Goal: Book appointment/travel/reservation

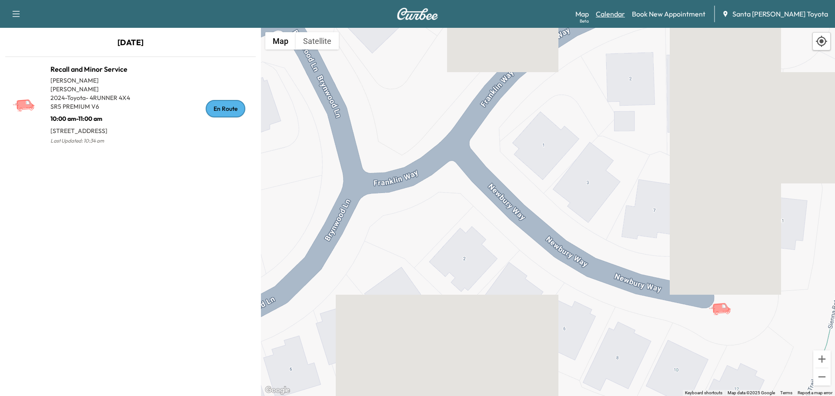
click at [625, 18] on link "Calendar" at bounding box center [610, 14] width 29 height 10
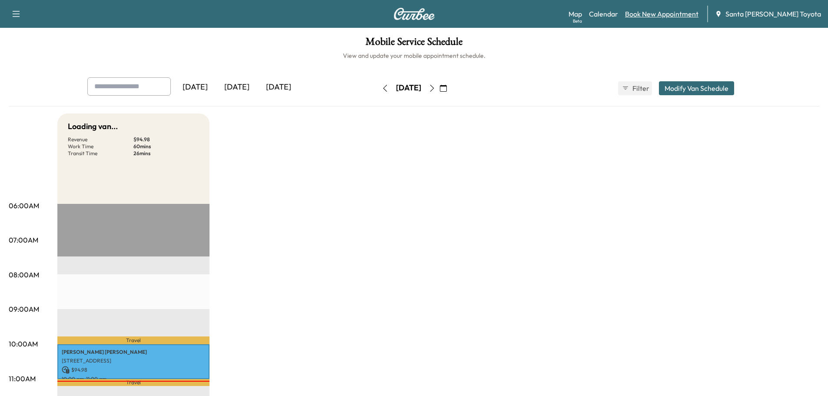
click at [668, 14] on link "Book New Appointment" at bounding box center [661, 14] width 73 height 10
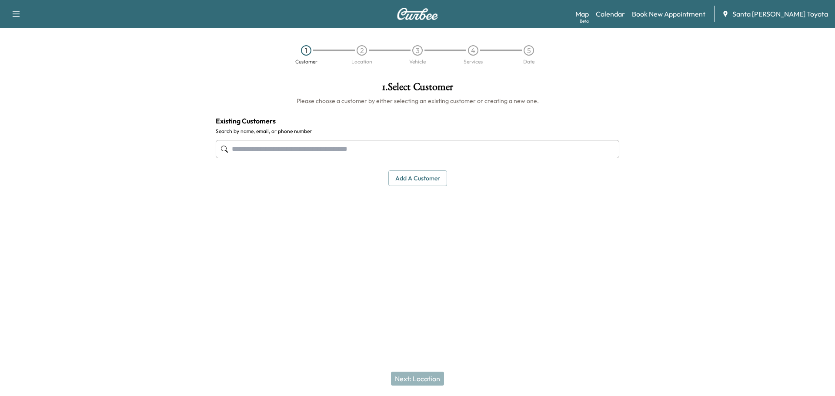
click at [330, 144] on input "text" at bounding box center [417, 149] width 403 height 18
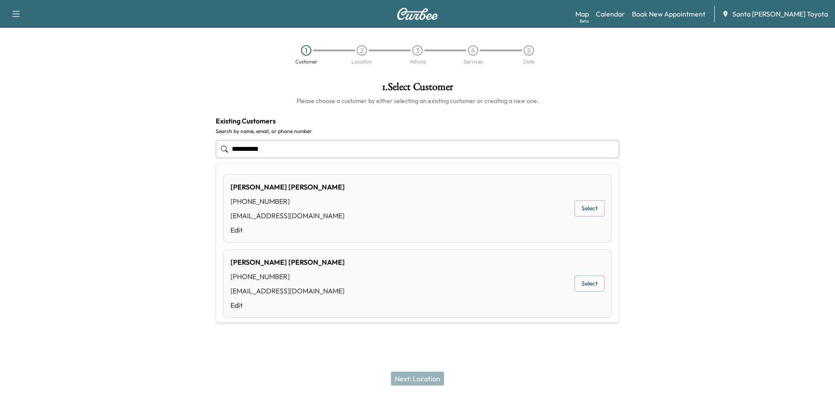
click at [588, 210] on button "Select" at bounding box center [589, 208] width 30 height 16
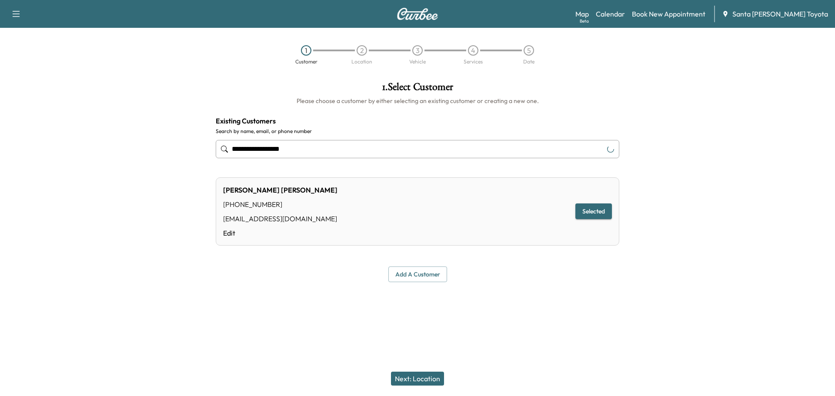
type input "**********"
click at [406, 381] on button "Next: Location" at bounding box center [417, 379] width 53 height 14
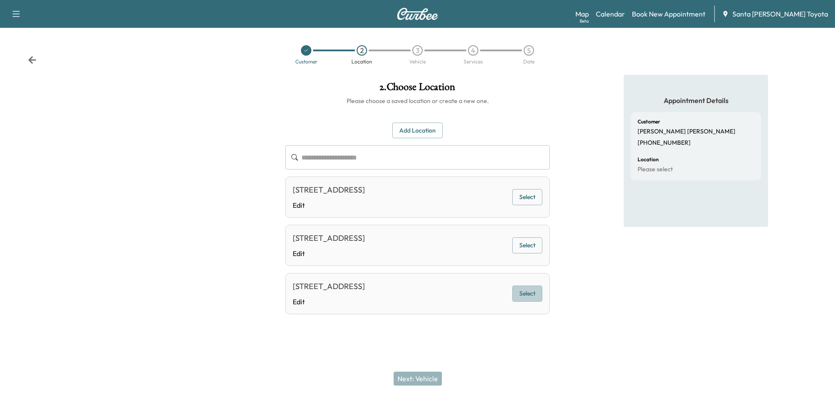
drag, startPoint x: 520, startPoint y: 320, endPoint x: 503, endPoint y: 334, distance: 22.3
click at [521, 302] on button "Select" at bounding box center [527, 294] width 30 height 16
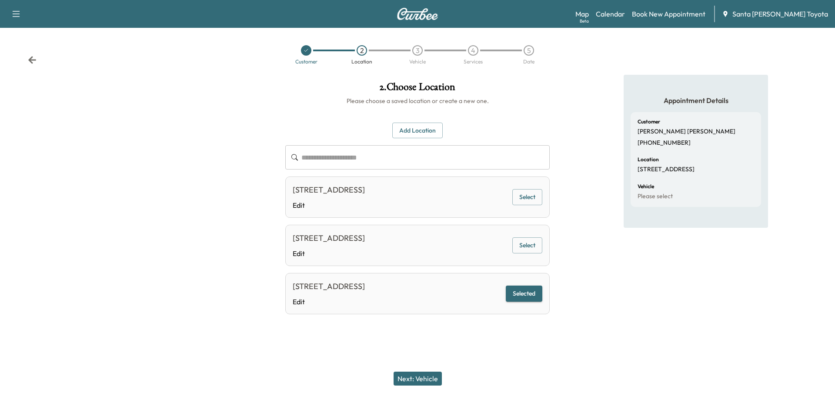
click at [429, 380] on button "Next: Vehicle" at bounding box center [417, 379] width 48 height 14
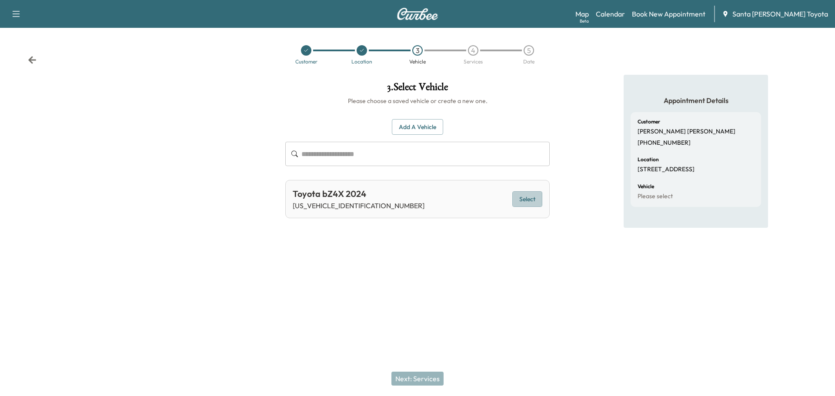
click at [520, 201] on button "Select" at bounding box center [527, 199] width 30 height 16
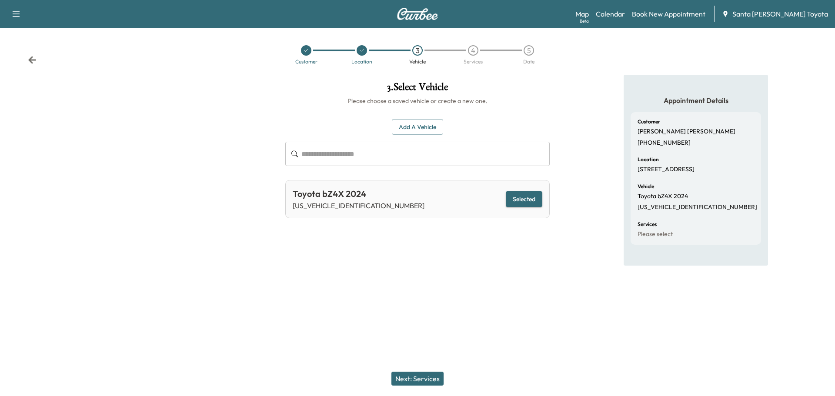
click at [423, 379] on button "Next: Services" at bounding box center [417, 379] width 52 height 14
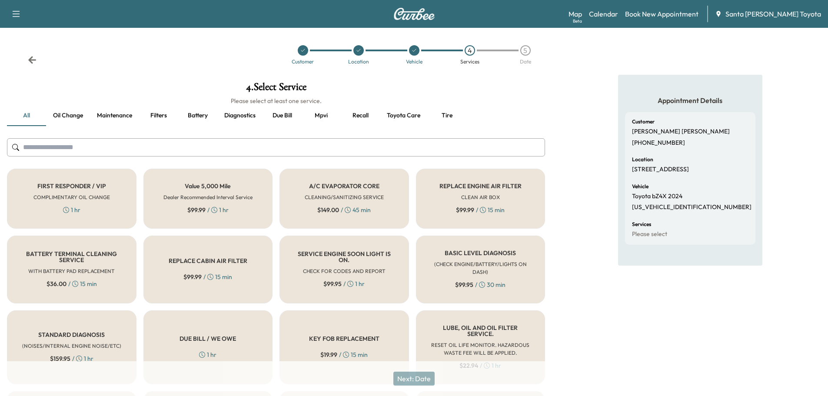
click at [170, 152] on input "text" at bounding box center [276, 147] width 538 height 18
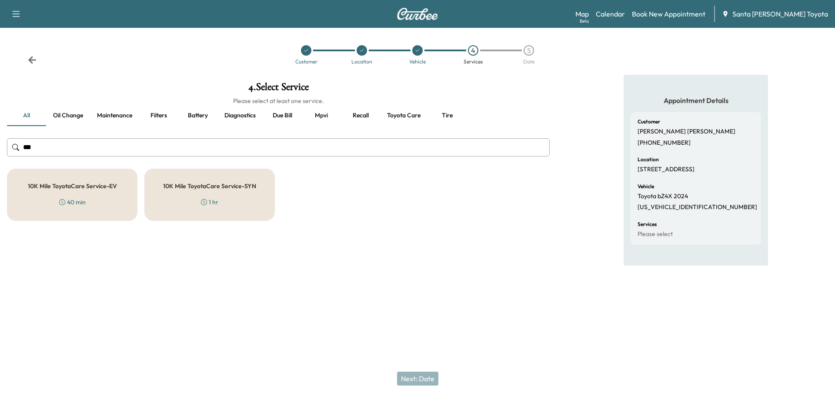
type input "***"
click at [77, 199] on div "40 min" at bounding box center [72, 202] width 27 height 9
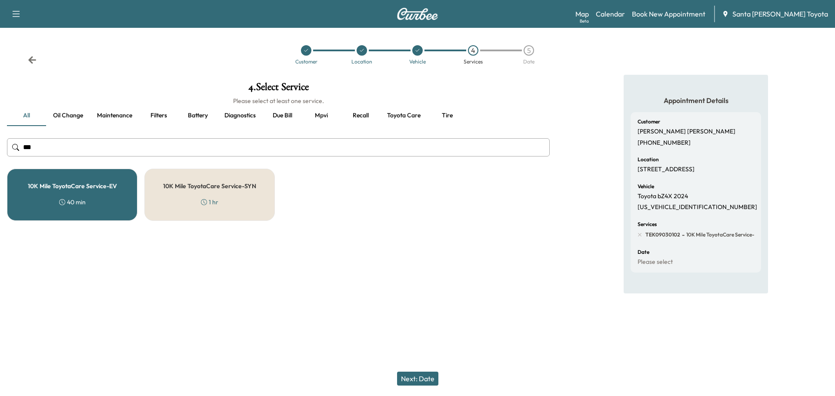
click at [417, 380] on button "Next: Date" at bounding box center [417, 379] width 41 height 14
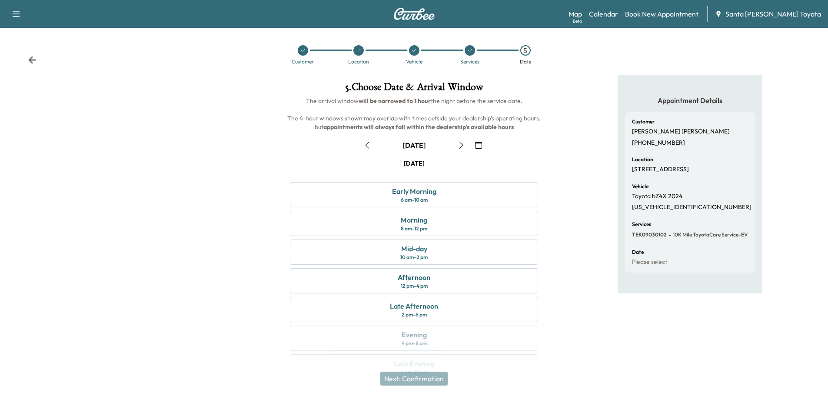
click at [461, 143] on icon "button" at bounding box center [461, 145] width 4 height 7
click at [424, 226] on div "8 am - 12 pm" at bounding box center [414, 228] width 27 height 7
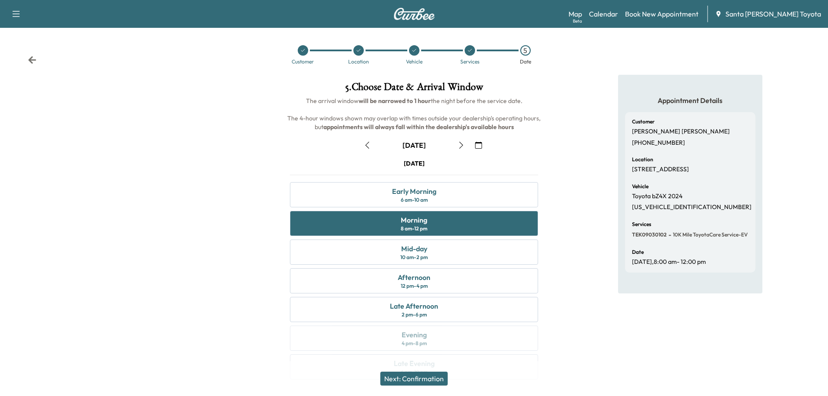
click at [432, 377] on button "Next: Confirmation" at bounding box center [413, 379] width 67 height 14
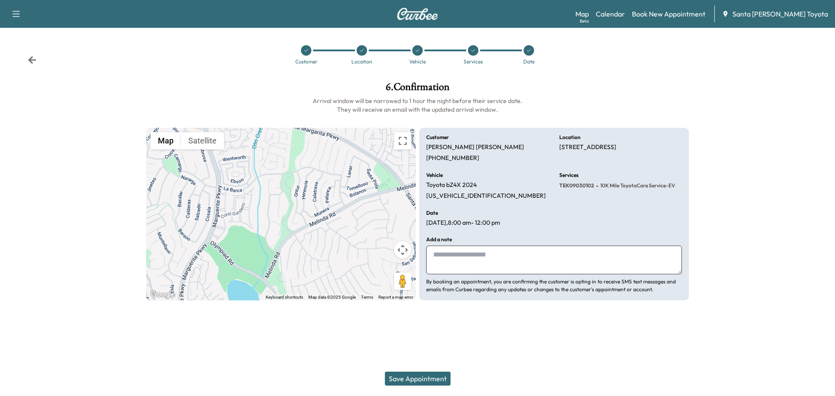
click at [430, 375] on button "Save Appointment" at bounding box center [418, 379] width 66 height 14
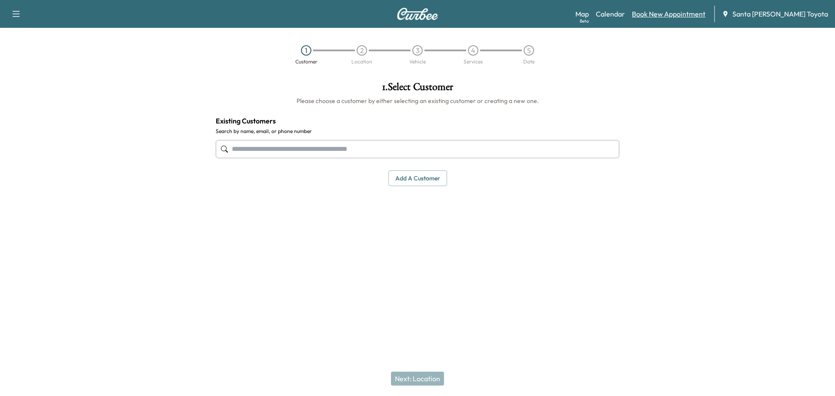
click at [670, 15] on link "Book New Appointment" at bounding box center [668, 14] width 73 height 10
click at [417, 153] on input "text" at bounding box center [417, 149] width 403 height 18
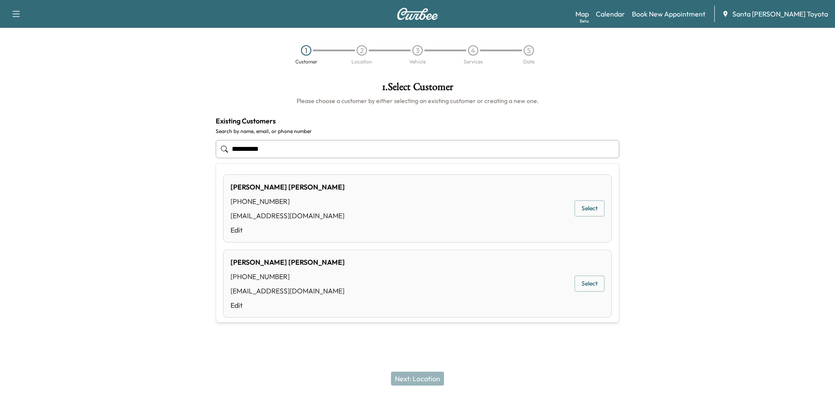
click at [581, 208] on button "Select" at bounding box center [589, 208] width 30 height 16
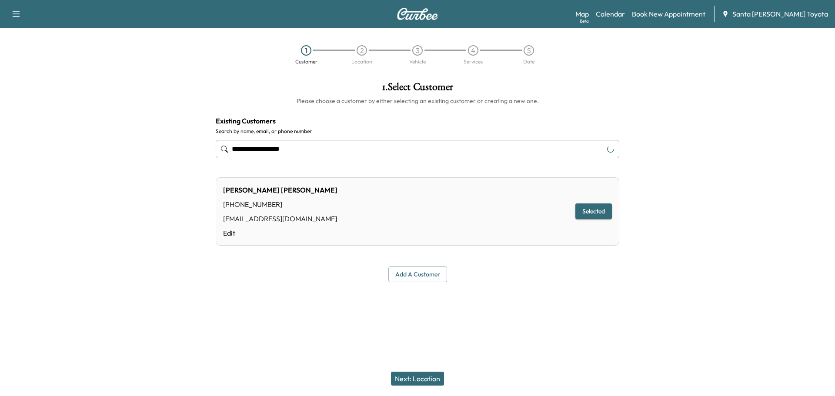
type input "**********"
click at [423, 376] on button "Next: Location" at bounding box center [417, 379] width 53 height 14
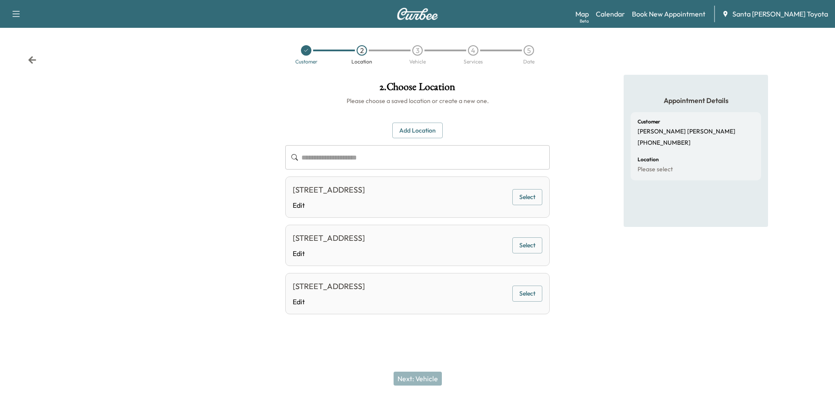
click at [532, 302] on button "Select" at bounding box center [527, 294] width 30 height 16
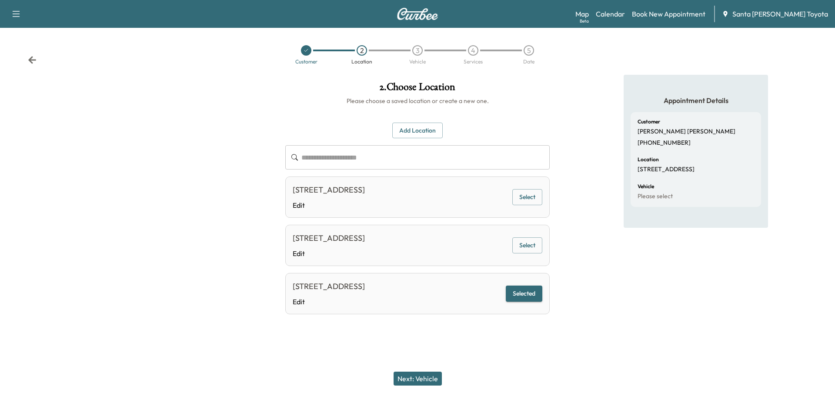
click at [422, 379] on button "Next: Vehicle" at bounding box center [417, 379] width 48 height 14
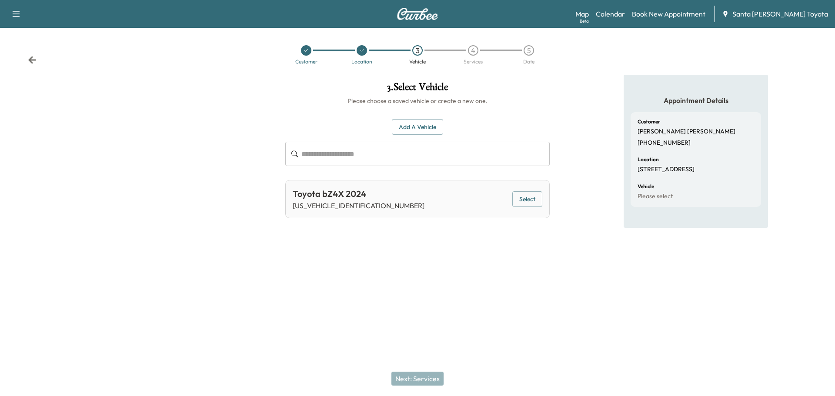
click at [518, 194] on button "Select" at bounding box center [527, 199] width 30 height 16
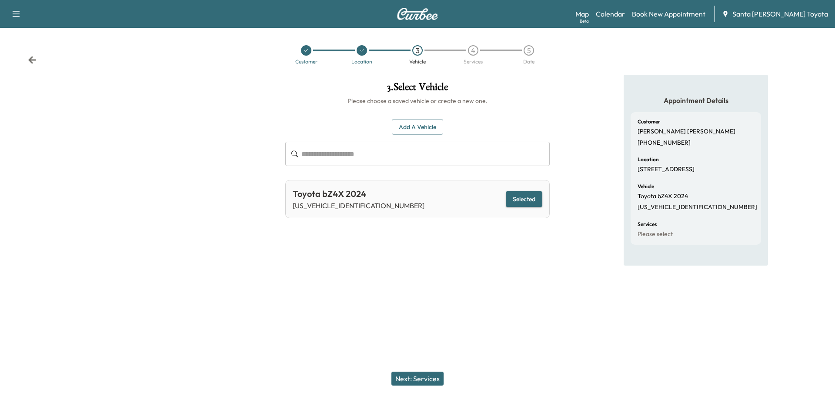
click at [408, 383] on button "Next: Services" at bounding box center [417, 379] width 52 height 14
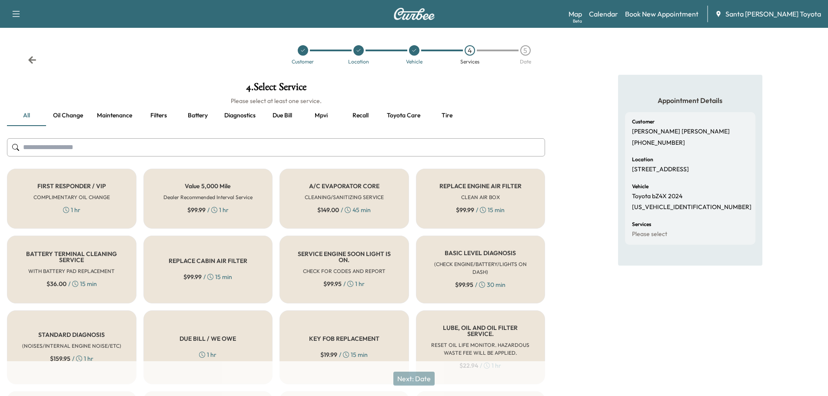
click at [233, 150] on input "text" at bounding box center [276, 147] width 538 height 18
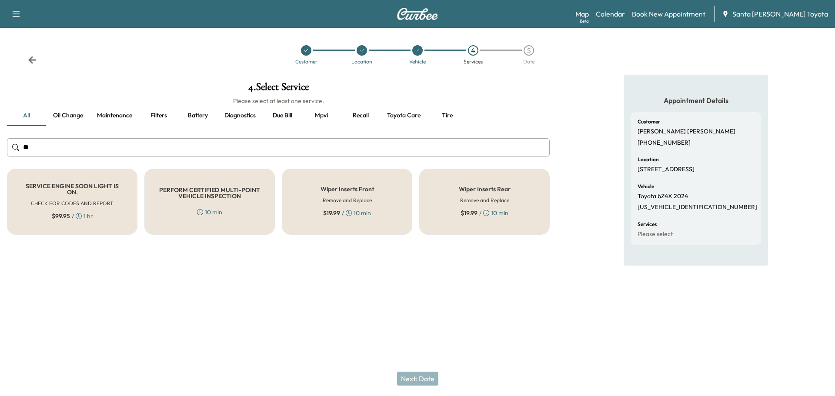
type input "*"
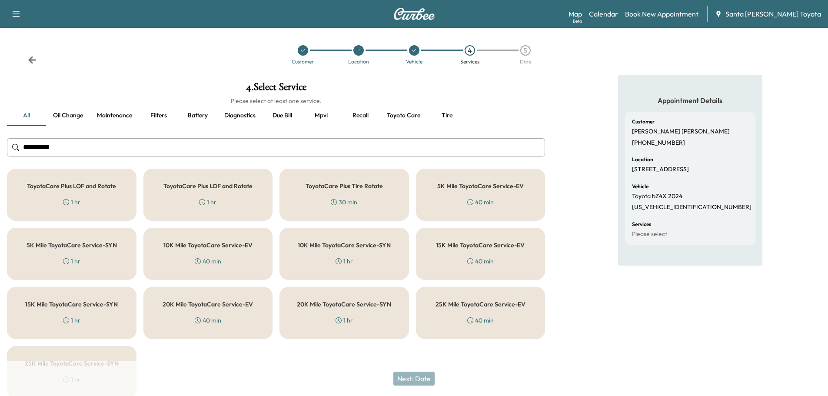
type input "**********"
click at [222, 254] on div "10K Mile ToyotaCare Service-EV 40 min" at bounding box center [208, 254] width 130 height 52
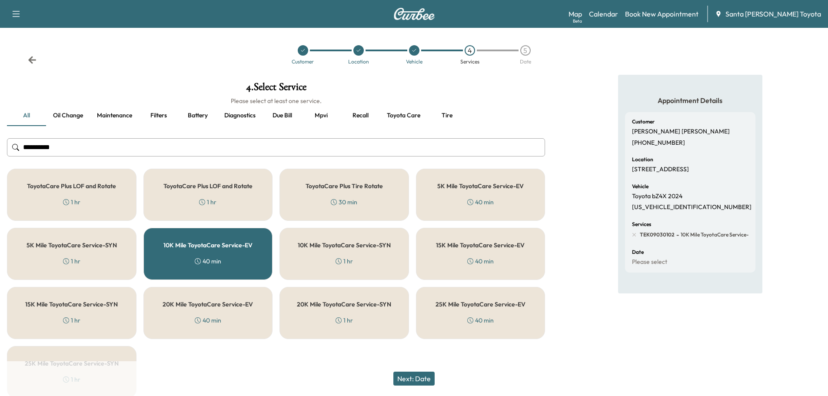
click at [420, 376] on button "Next: Date" at bounding box center [413, 379] width 41 height 14
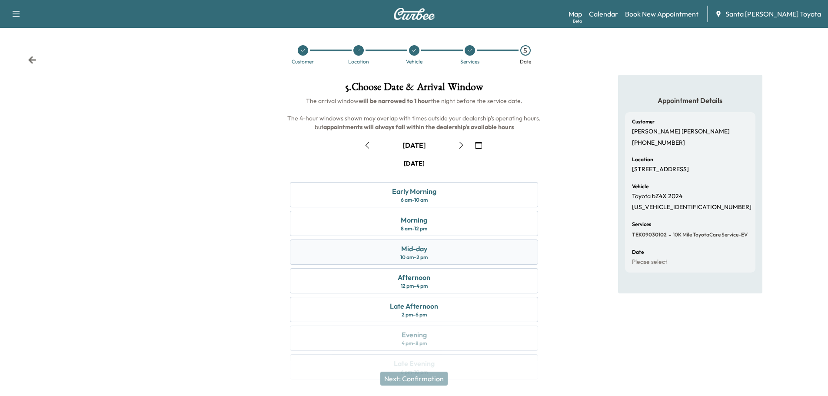
click at [423, 257] on div "10 am - 2 pm" at bounding box center [413, 257] width 27 height 7
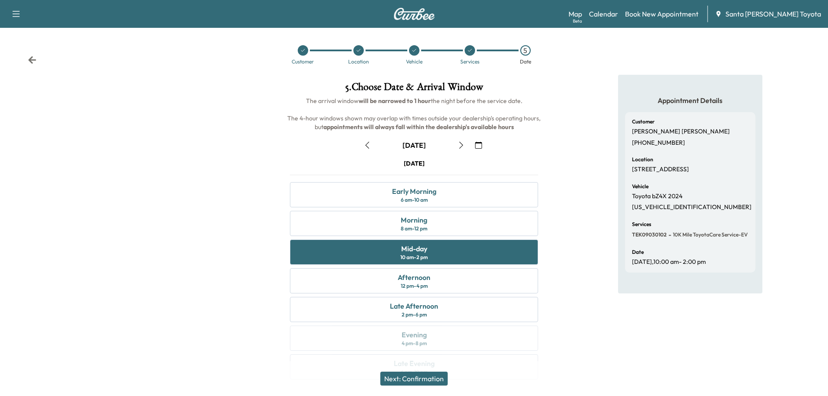
click at [434, 380] on button "Next: Confirmation" at bounding box center [413, 379] width 67 height 14
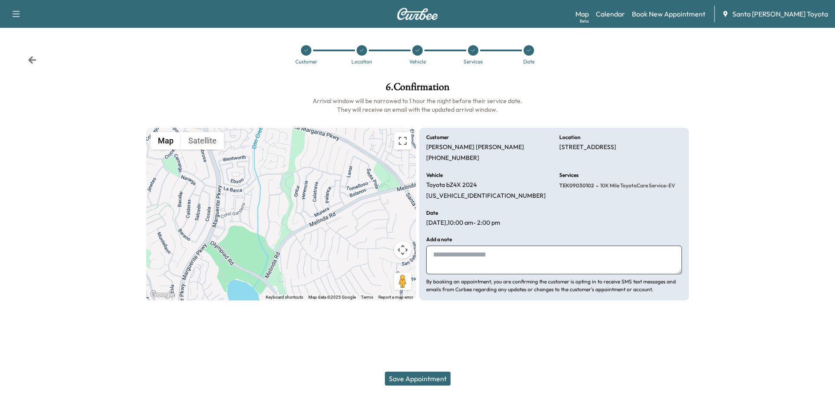
click at [421, 376] on button "Save Appointment" at bounding box center [418, 379] width 66 height 14
click at [10, 11] on button "button" at bounding box center [16, 14] width 18 height 14
drag, startPoint x: 375, startPoint y: 14, endPoint x: 396, endPoint y: 14, distance: 21.7
click at [375, 14] on div "Support Log Out Map Beta Calendar Book New Appointment Santa [PERSON_NAME] Toyo…" at bounding box center [417, 14] width 835 height 28
click at [406, 15] on img at bounding box center [417, 14] width 42 height 12
